Goal: Check status: Check status

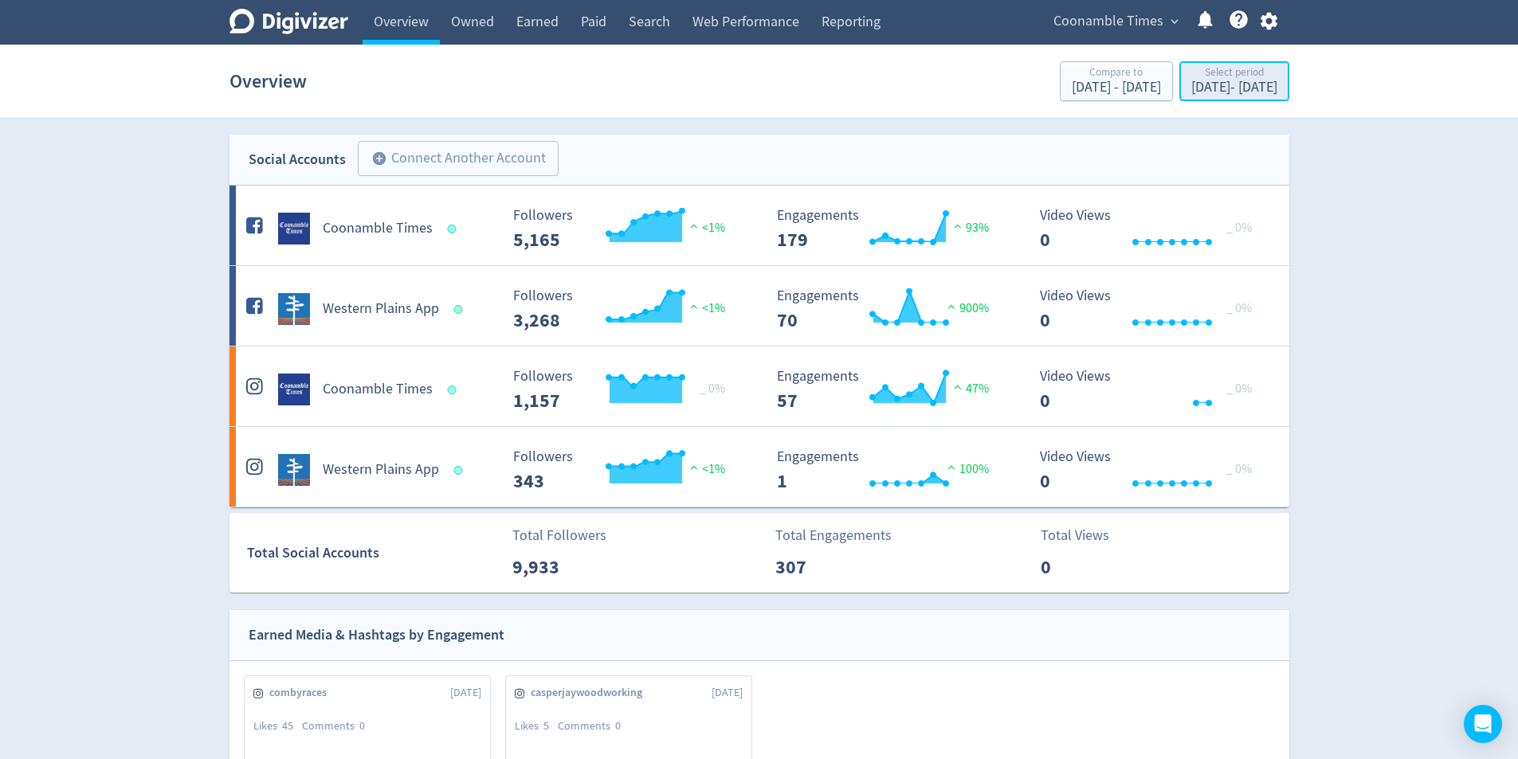
click at [1194, 93] on div "[DATE] - [DATE]" at bounding box center [1234, 87] width 86 height 14
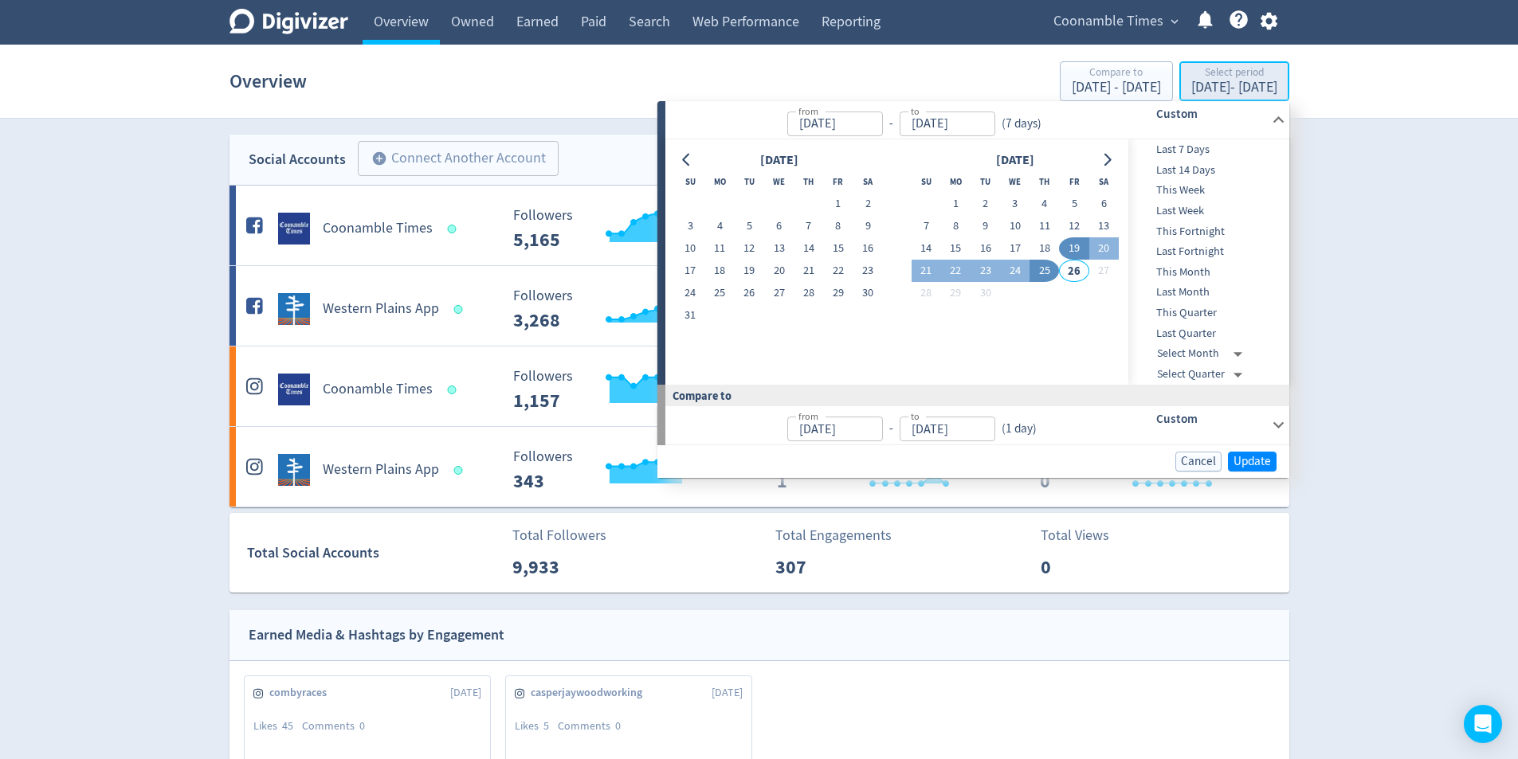
type input "[DATE]"
click at [1281, 419] on icon at bounding box center [1279, 425] width 22 height 22
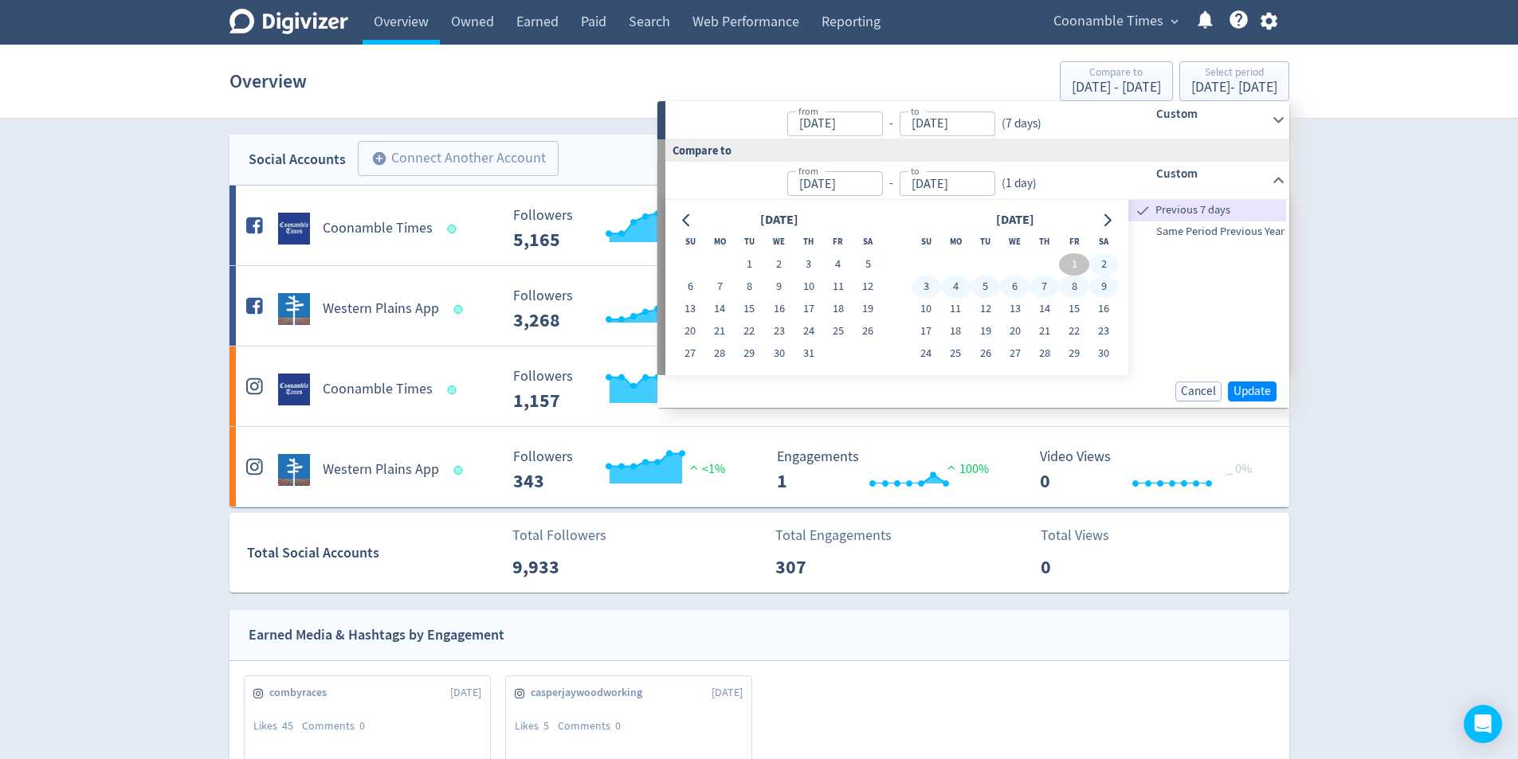
click at [1199, 120] on h6 "Custom" at bounding box center [1210, 113] width 109 height 19
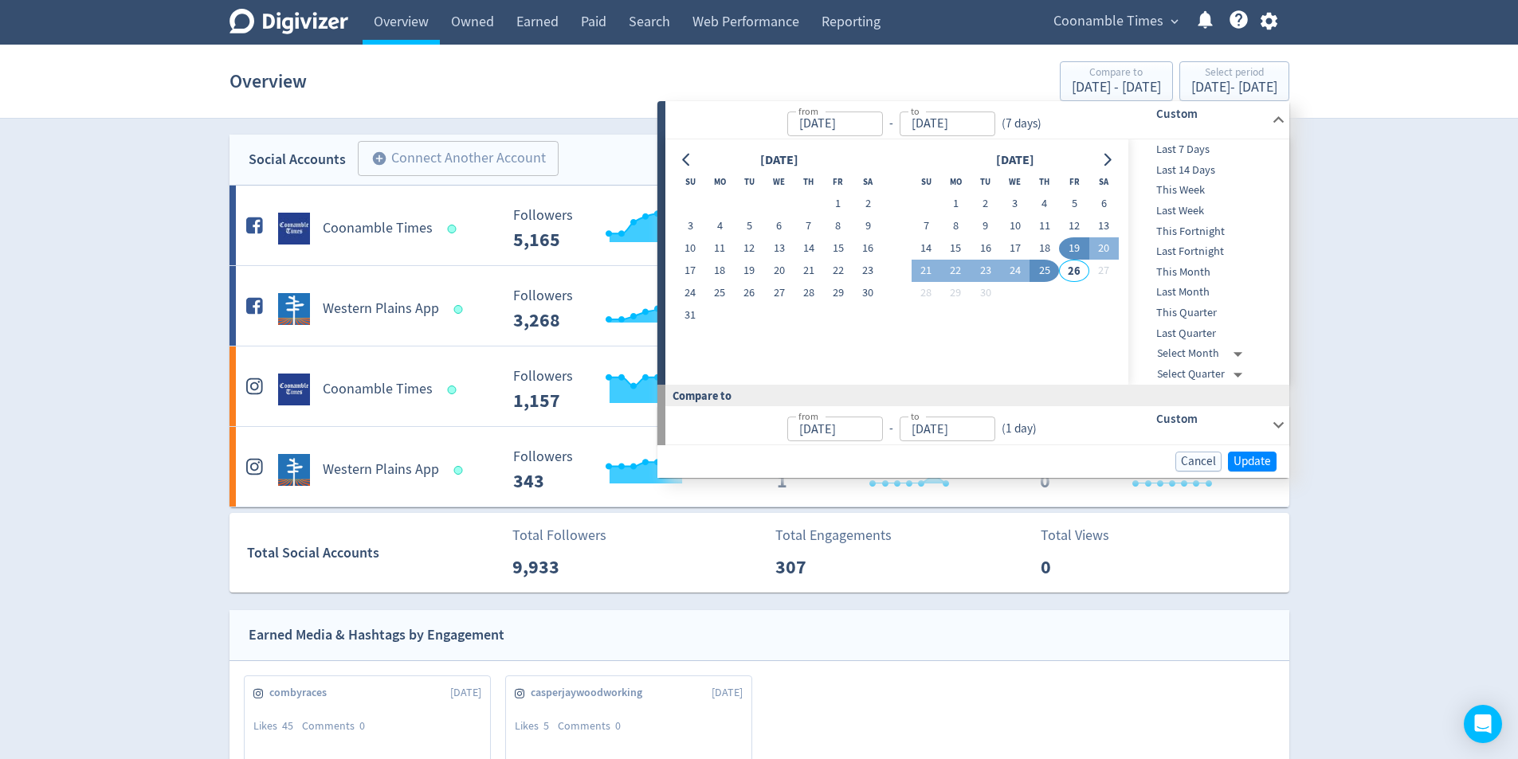
click at [1272, 422] on icon at bounding box center [1279, 425] width 22 height 22
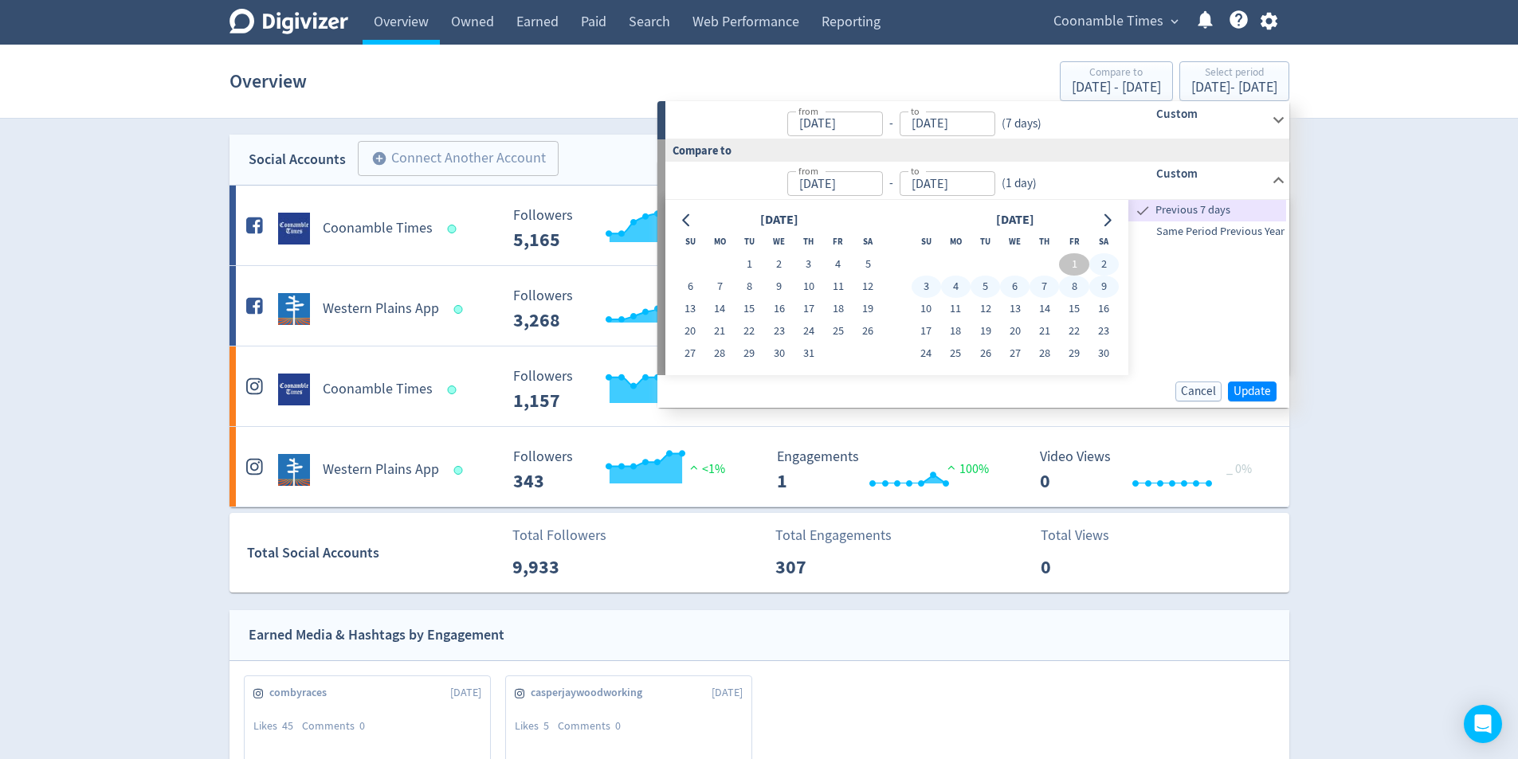
click at [1272, 175] on icon at bounding box center [1279, 181] width 22 height 22
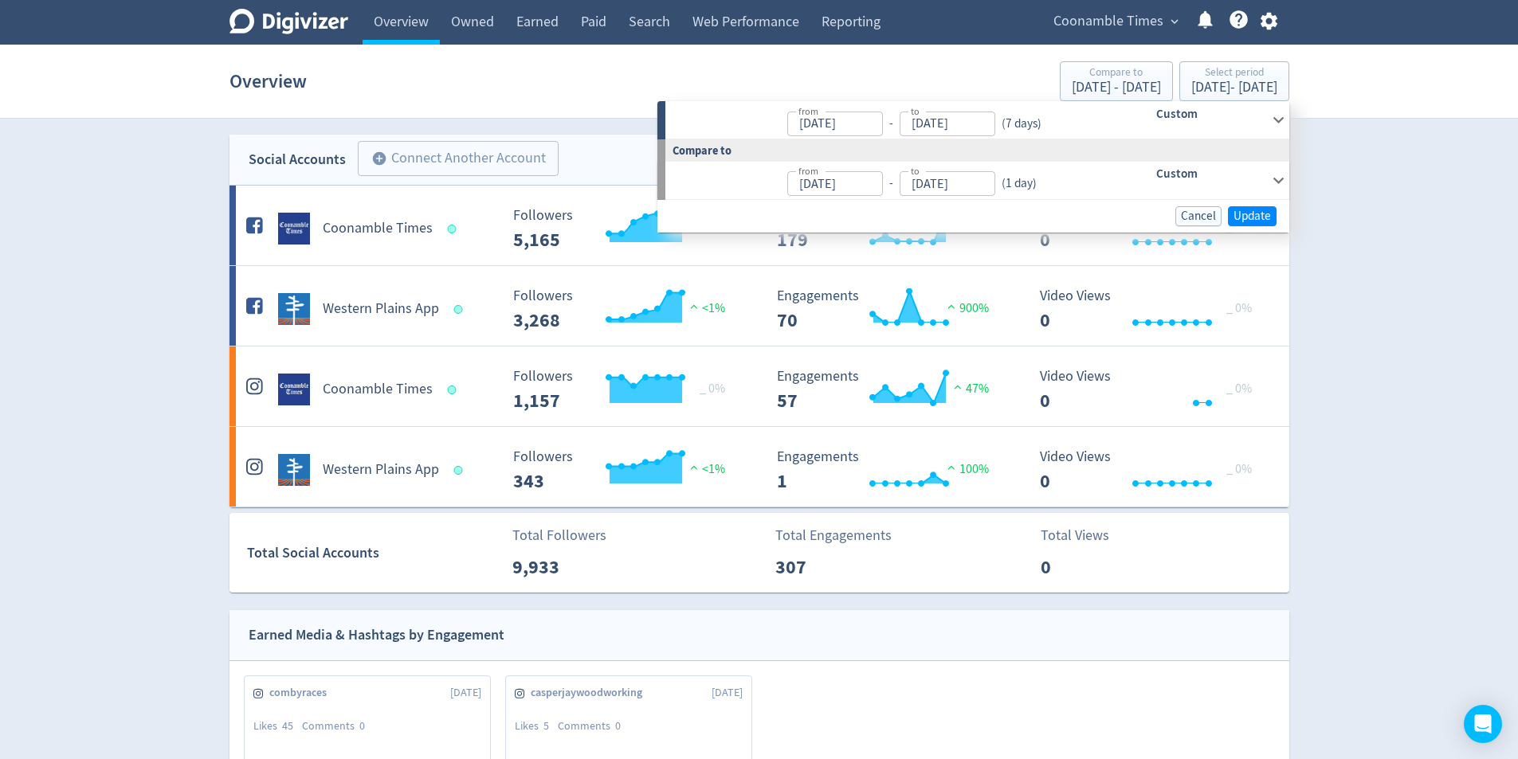
click at [1281, 126] on icon at bounding box center [1279, 120] width 22 height 22
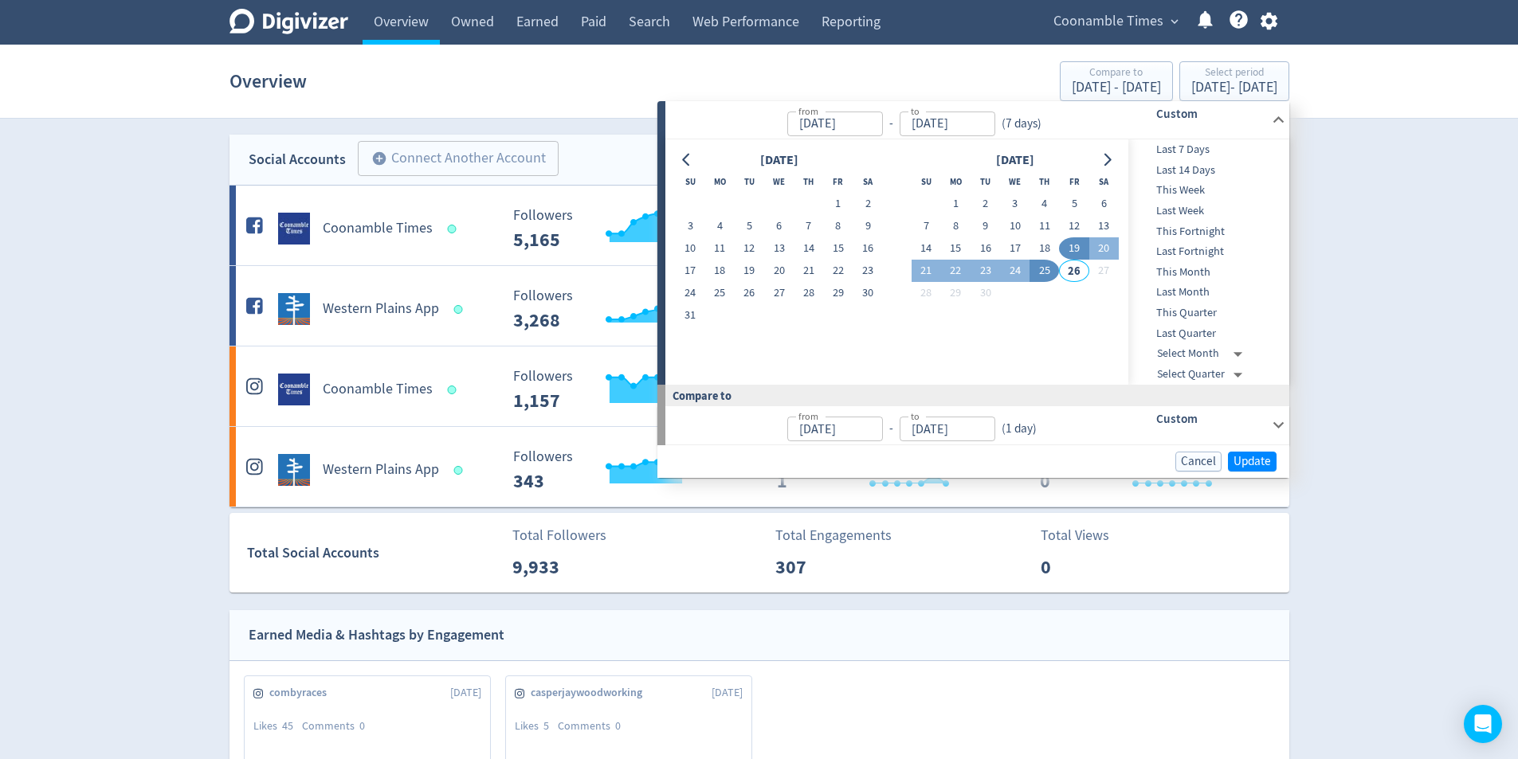
click at [1237, 124] on h6 "Custom" at bounding box center [1210, 113] width 109 height 19
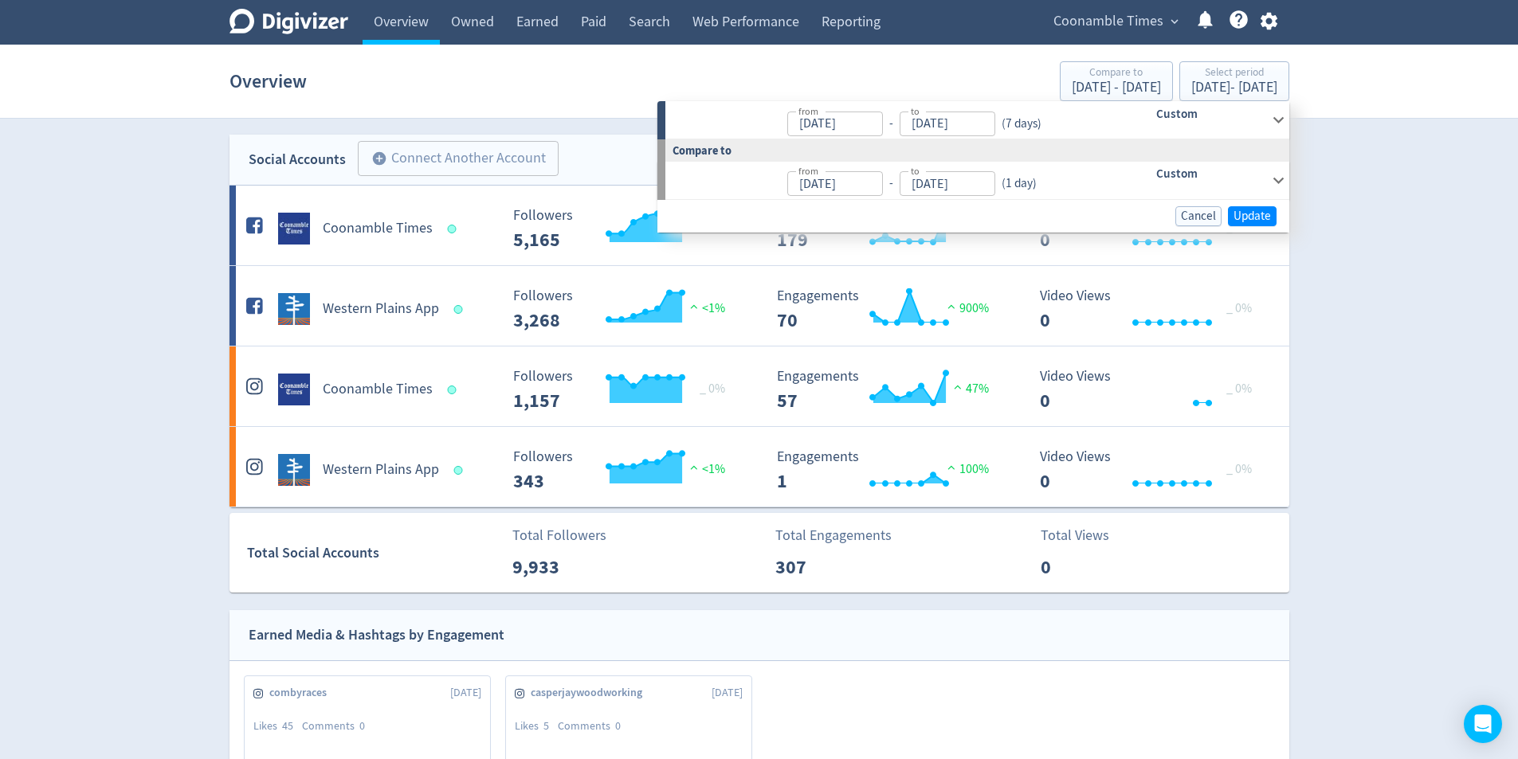
click at [1281, 120] on icon at bounding box center [1278, 120] width 11 height 6
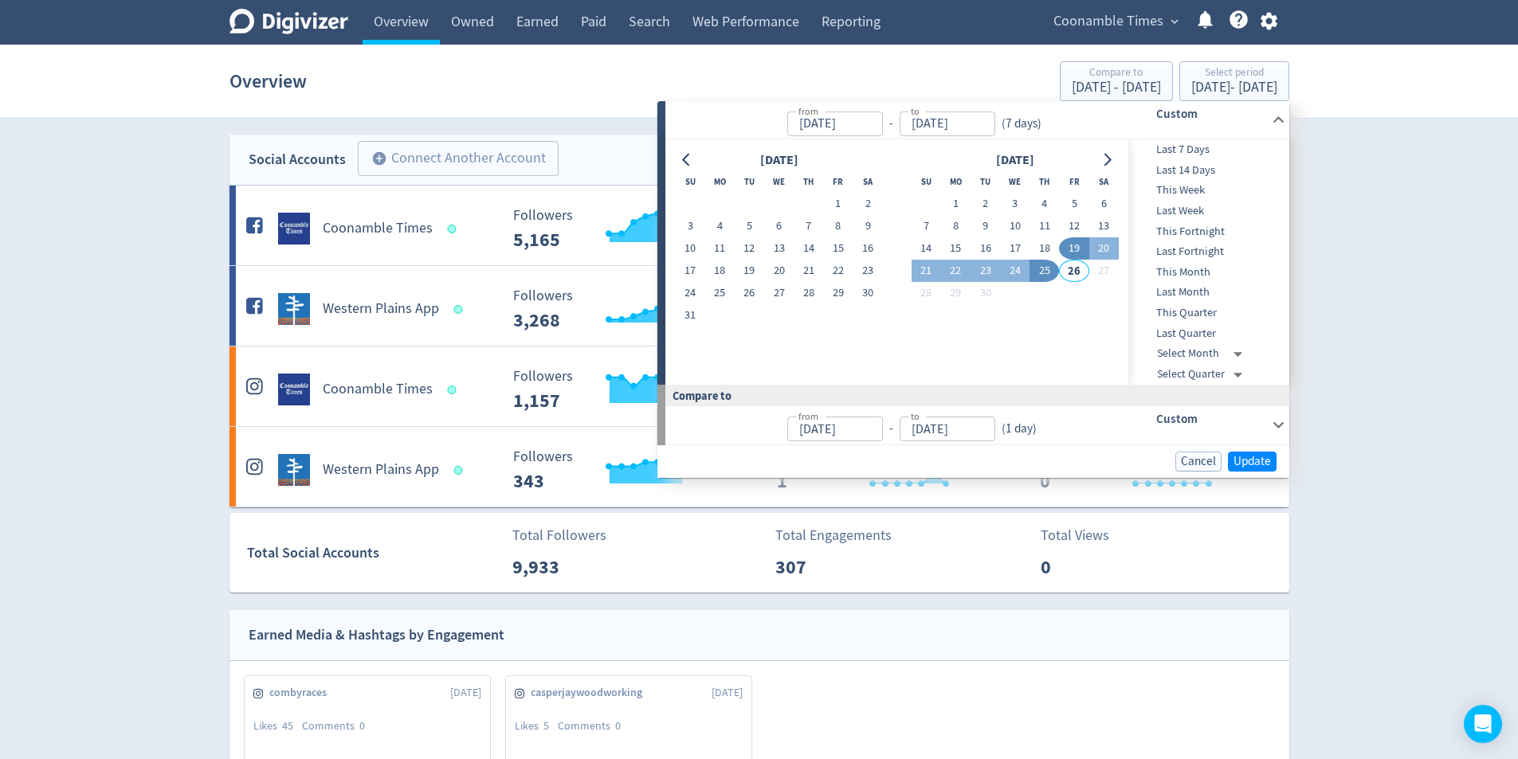
click at [1197, 316] on span "This Quarter" at bounding box center [1207, 313] width 158 height 18
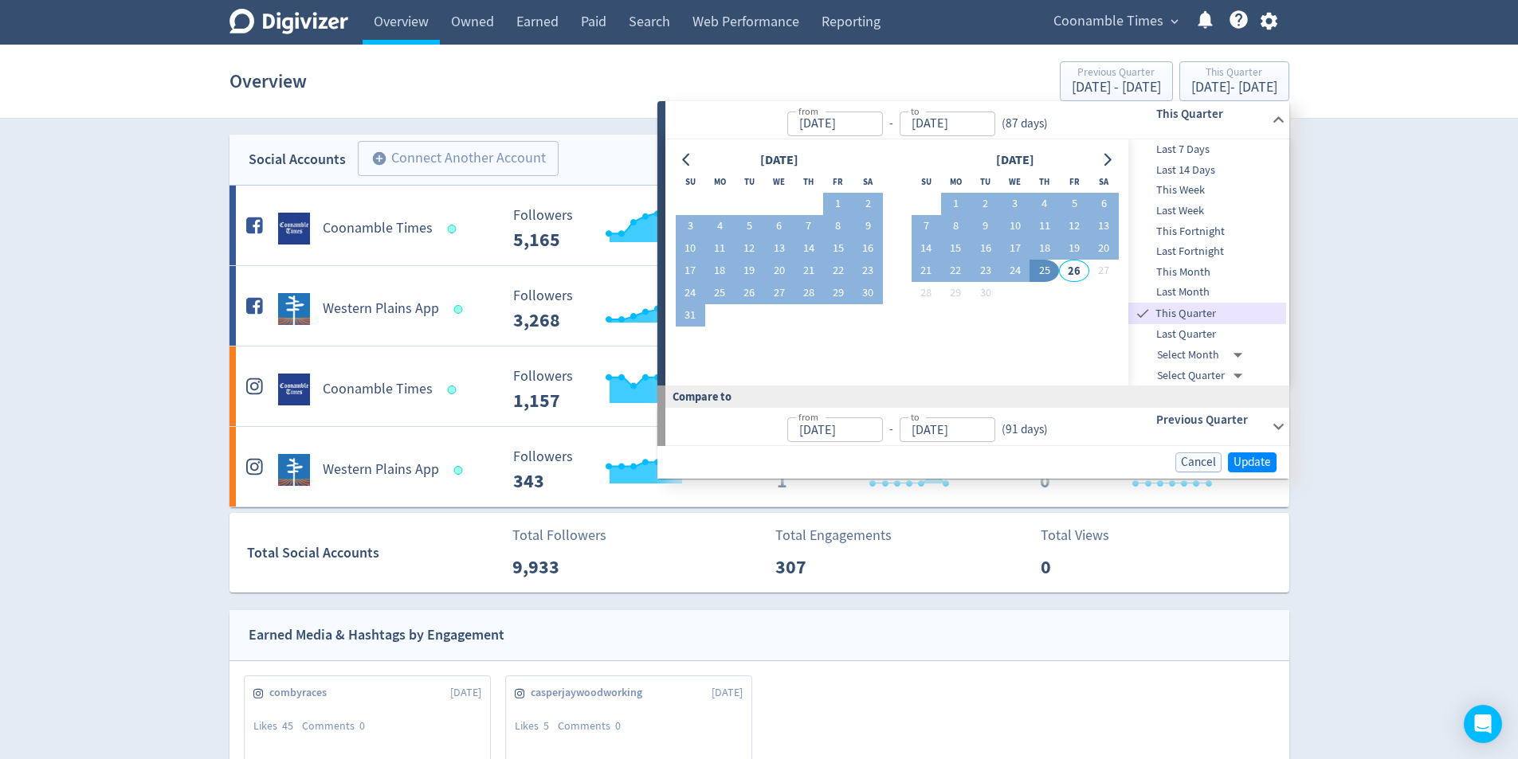
type input "[DATE]"
click at [1247, 457] on span "Update" at bounding box center [1251, 463] width 37 height 12
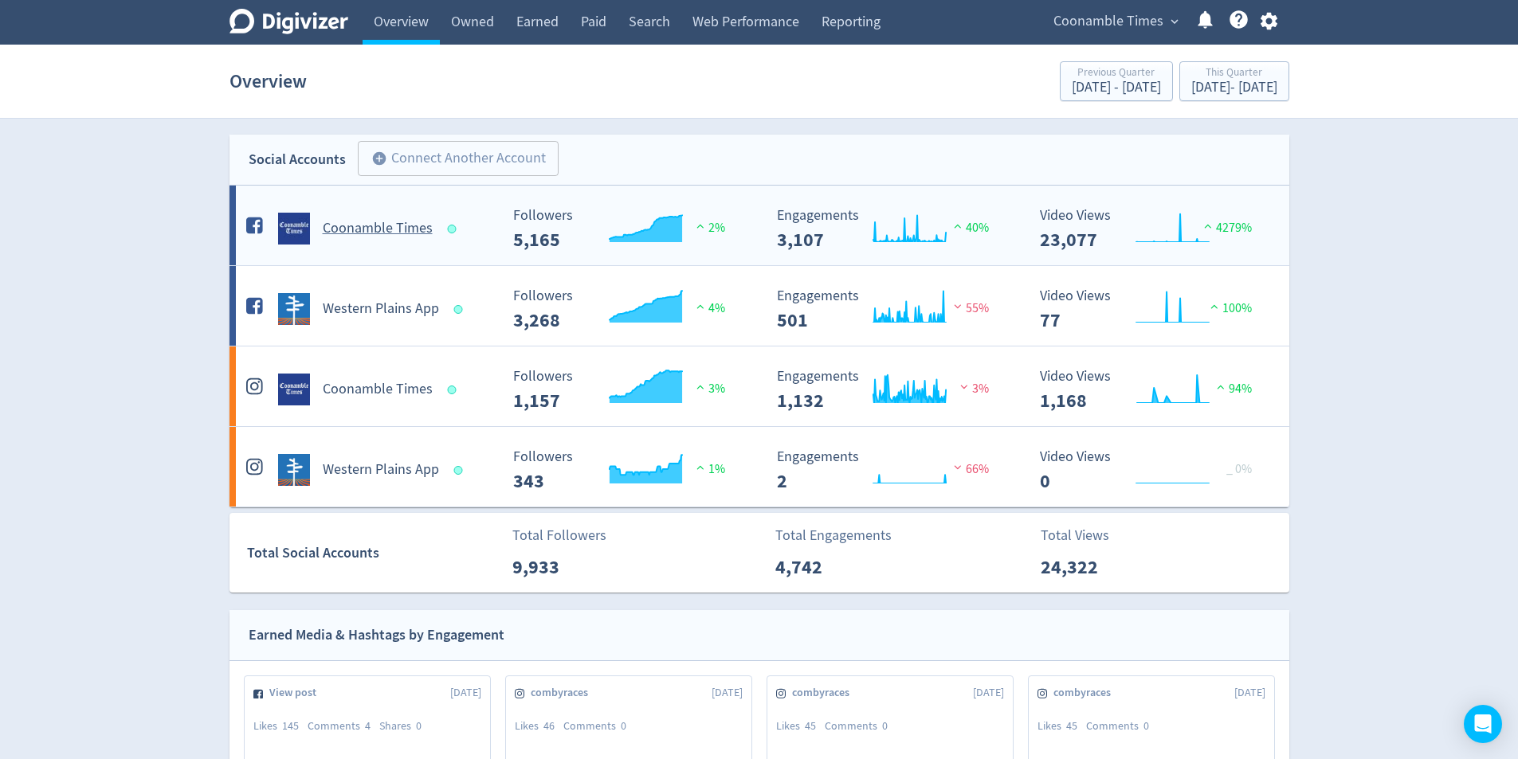
click at [400, 234] on h5 "Coonamble Times" at bounding box center [378, 228] width 110 height 19
click at [408, 476] on h5 "Western Plains App" at bounding box center [381, 470] width 116 height 19
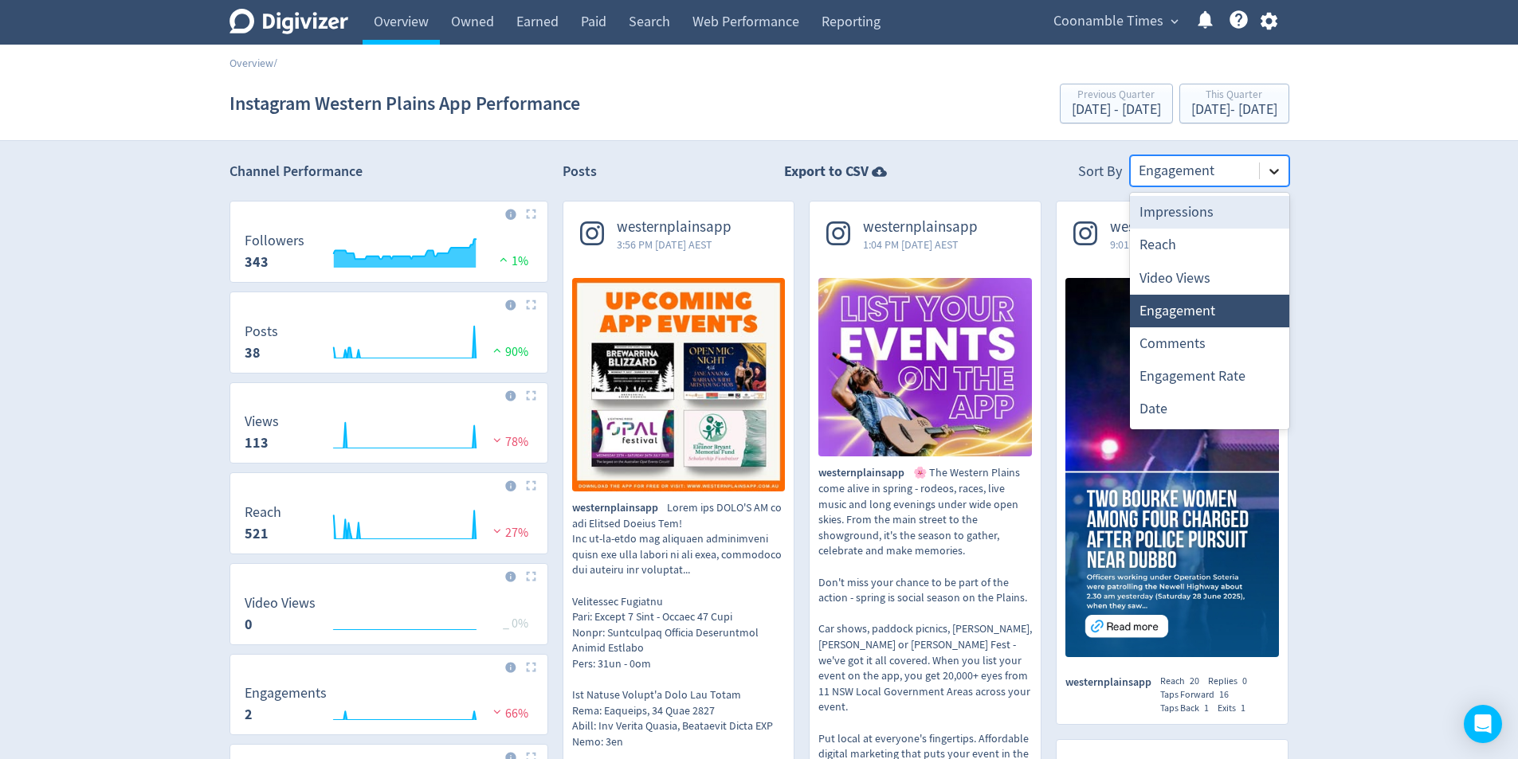
click at [1271, 177] on icon at bounding box center [1274, 171] width 16 height 16
click at [1182, 414] on div "Date" at bounding box center [1209, 409] width 159 height 33
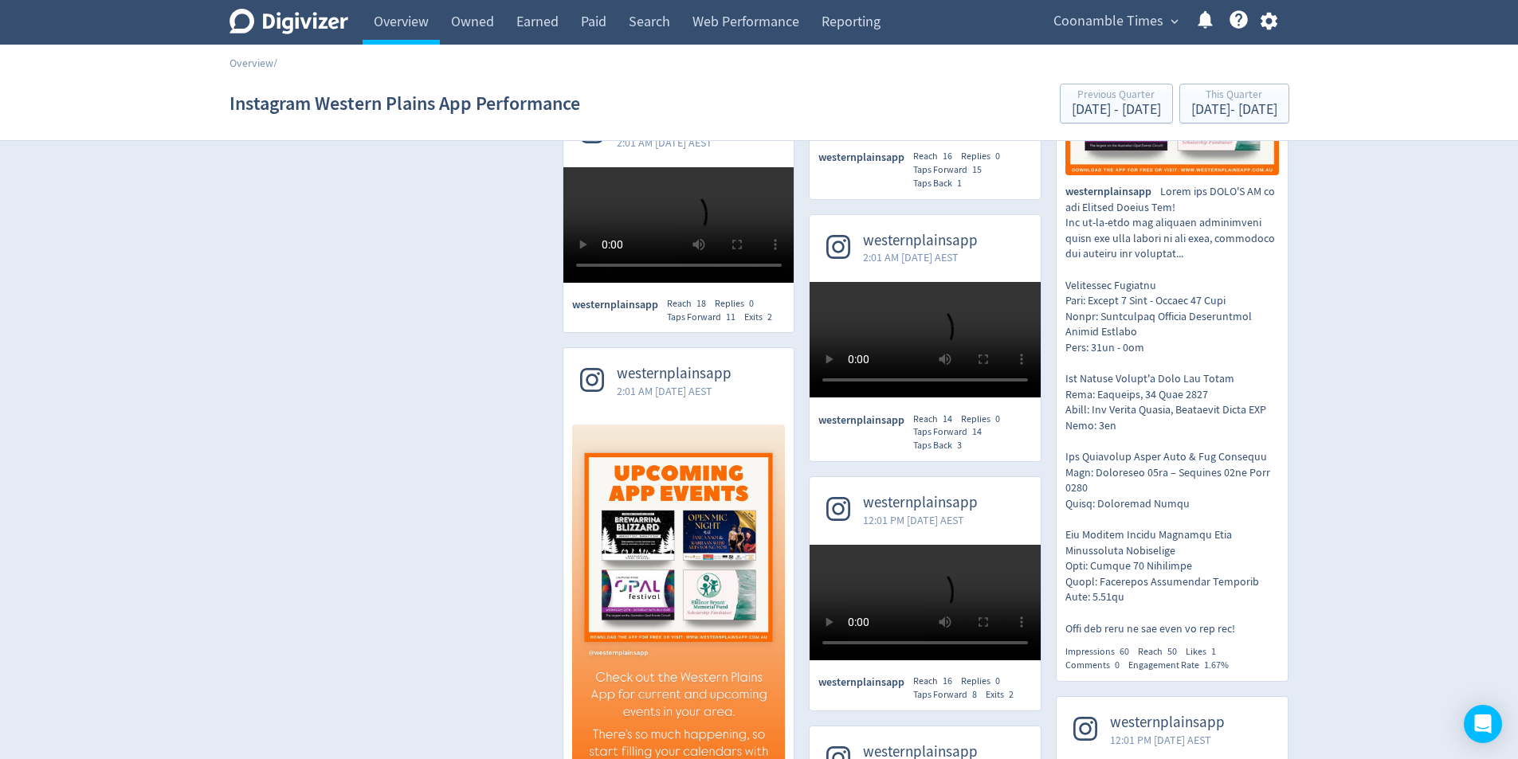
scroll to position [3709, 0]
